Goal: Task Accomplishment & Management: Manage account settings

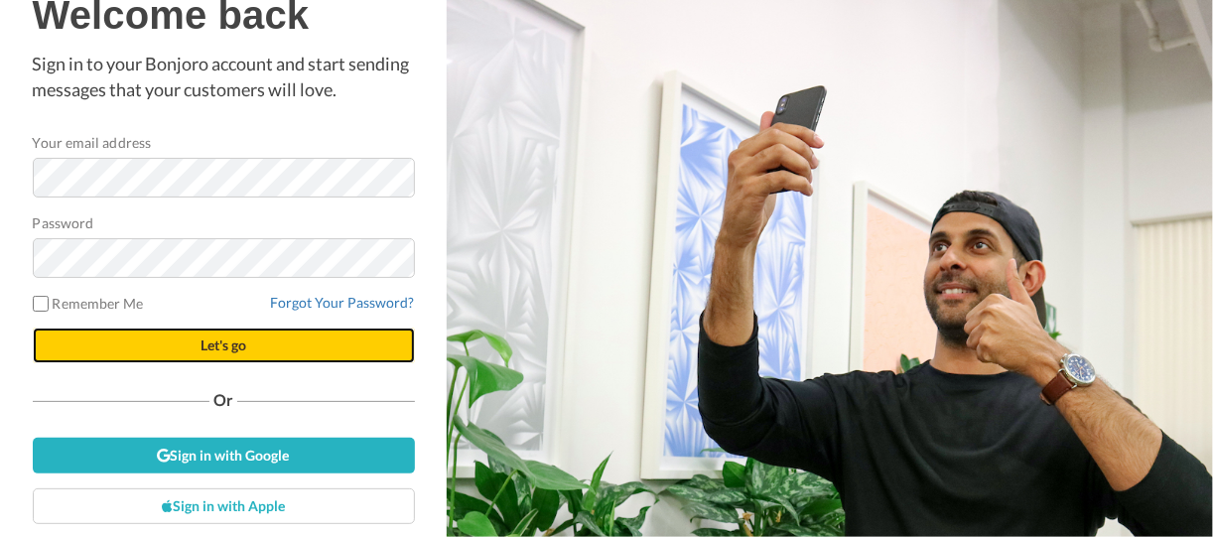
click at [245, 341] on button "Let's go" at bounding box center [224, 345] width 382 height 36
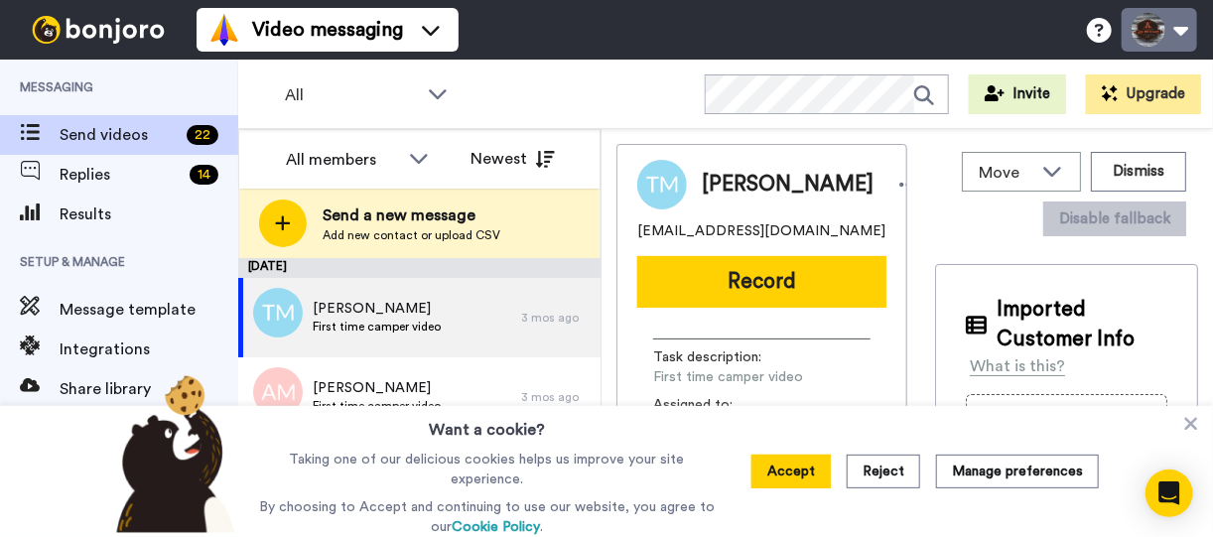
click at [1165, 29] on button at bounding box center [1158, 30] width 75 height 44
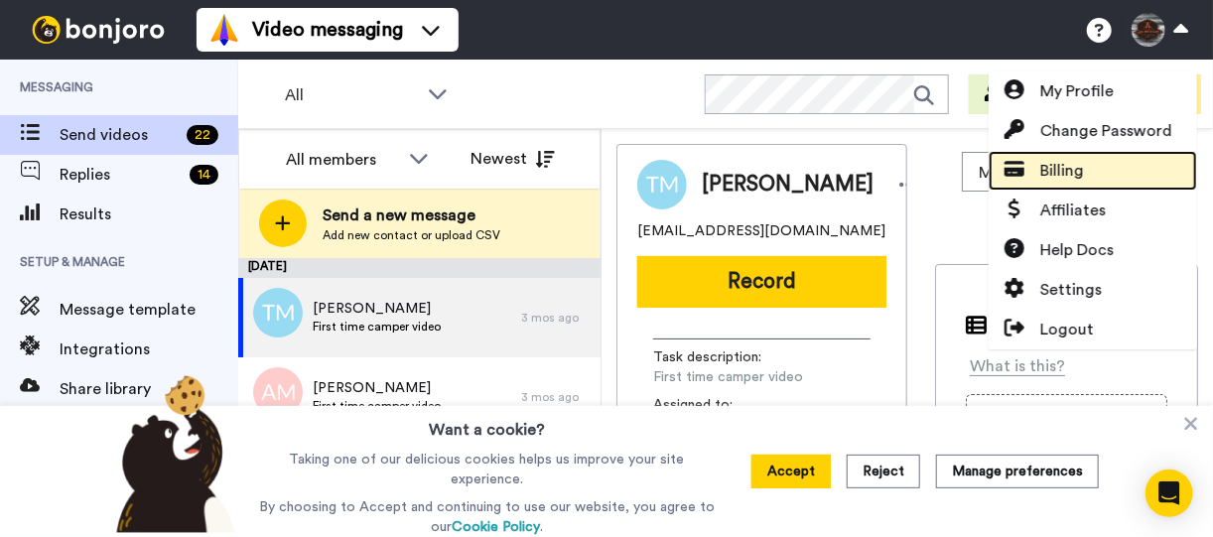
click at [1051, 165] on span "Billing" at bounding box center [1062, 171] width 44 height 24
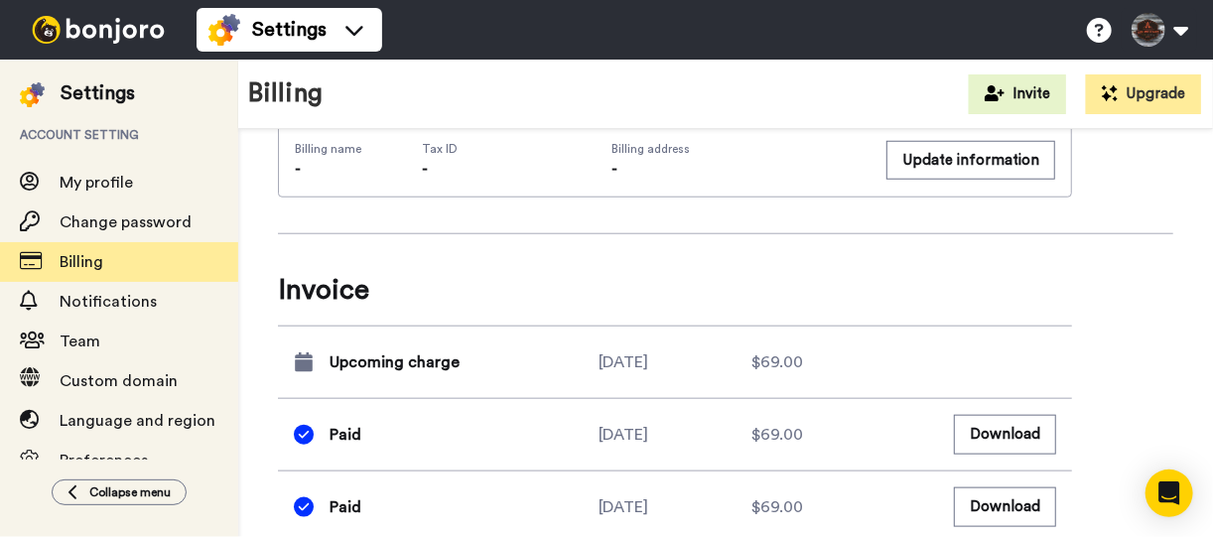
scroll to position [963, 0]
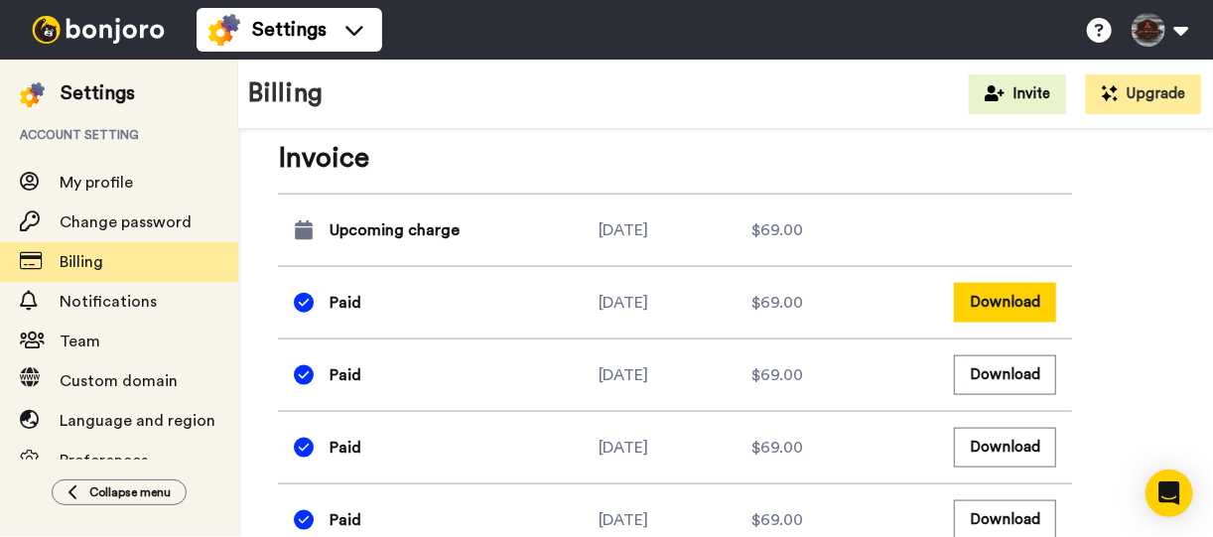
click at [1003, 303] on button "Download" at bounding box center [1005, 302] width 102 height 39
